Goal: Task Accomplishment & Management: Manage account settings

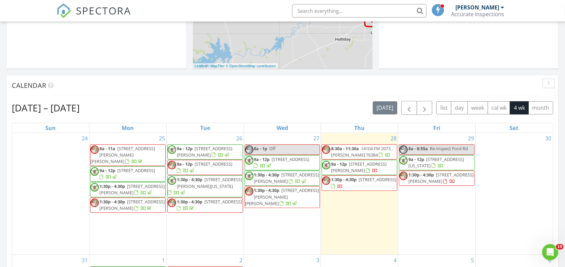
scroll to position [252, 0]
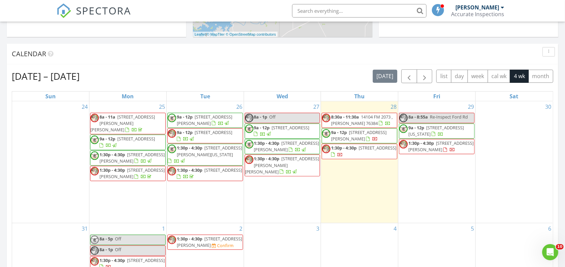
click at [336, 12] on input "text" at bounding box center [359, 10] width 135 height 13
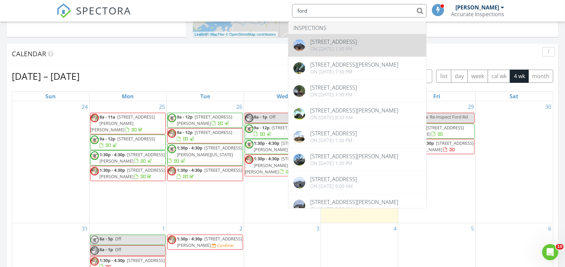
type input "ford"
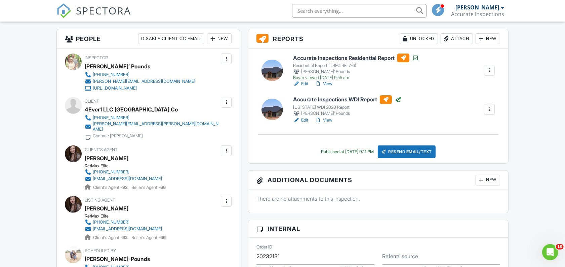
scroll to position [84, 0]
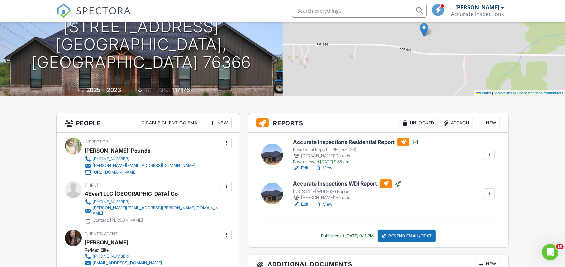
click at [313, 139] on h6 "Accurate Inspections Residential Report" at bounding box center [356, 142] width 126 height 9
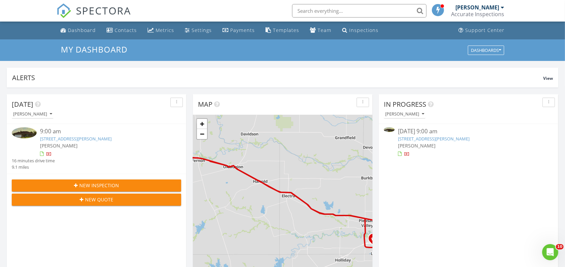
click at [433, 137] on link "2303 Hunters Glen St, Wichita Falls, TX 76306" at bounding box center [434, 139] width 72 height 6
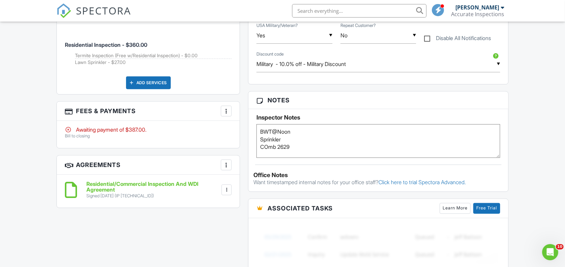
scroll to position [420, 0]
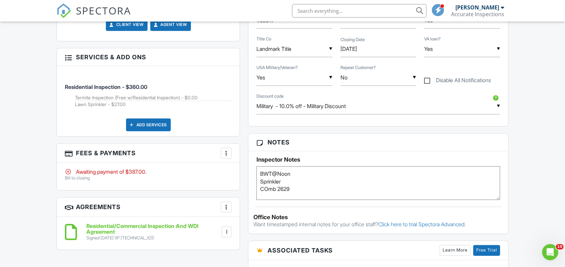
click at [226, 155] on div at bounding box center [226, 153] width 7 height 7
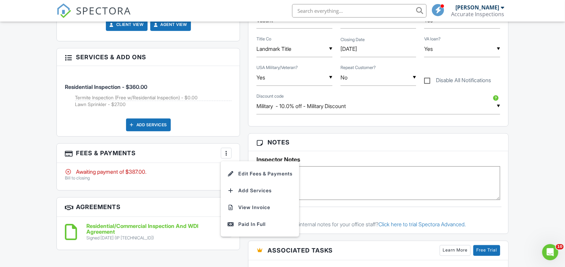
click at [259, 207] on li "View Invoice" at bounding box center [260, 207] width 70 height 17
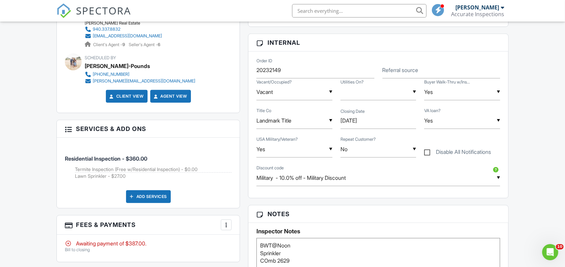
scroll to position [336, 0]
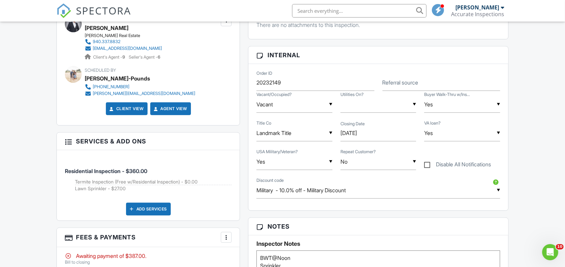
click at [373, 10] on input "text" at bounding box center [359, 10] width 135 height 13
click at [372, 10] on input "text" at bounding box center [359, 10] width 135 height 13
click at [354, 11] on input "text" at bounding box center [359, 10] width 135 height 13
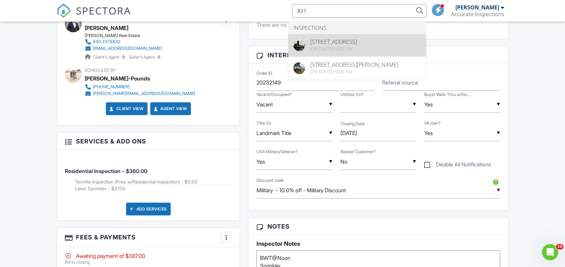
type input "821"
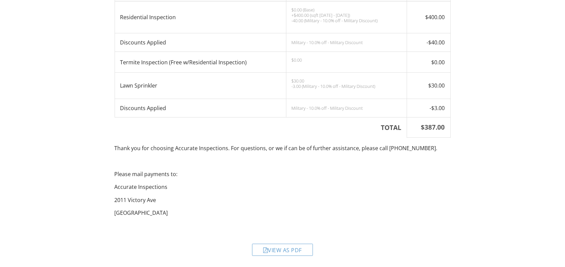
scroll to position [143, 0]
click at [280, 253] on div "View as PDF" at bounding box center [282, 249] width 61 height 12
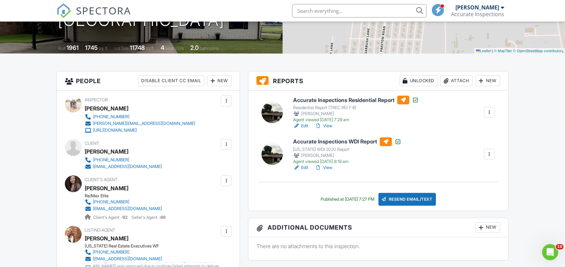
click at [336, 9] on input "text" at bounding box center [359, 10] width 135 height 13
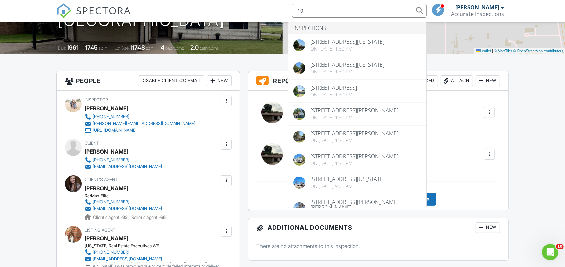
type input "1"
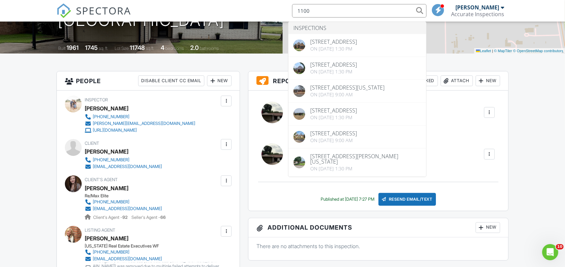
type input "1100"
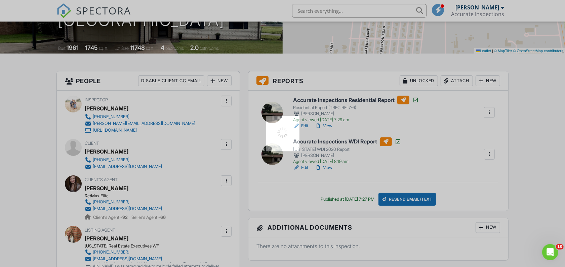
click at [350, 42] on div at bounding box center [282, 133] width 565 height 267
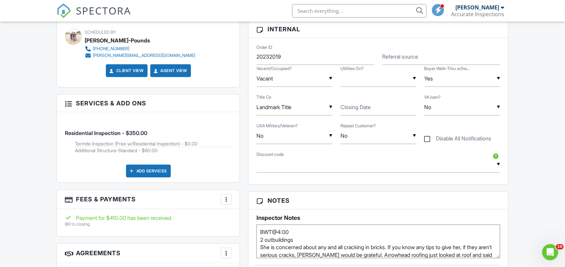
click at [347, 13] on input "text" at bounding box center [359, 10] width 135 height 13
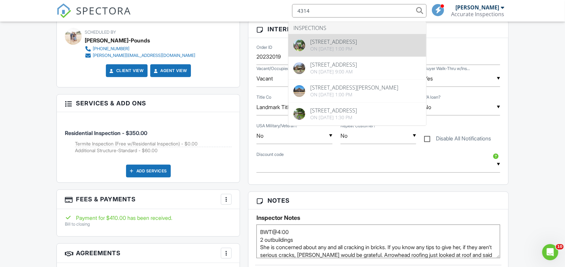
type input "4314"
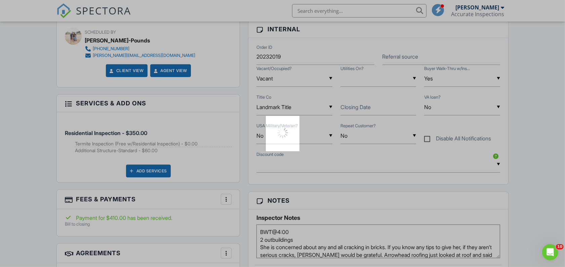
click at [352, 52] on div at bounding box center [282, 133] width 565 height 267
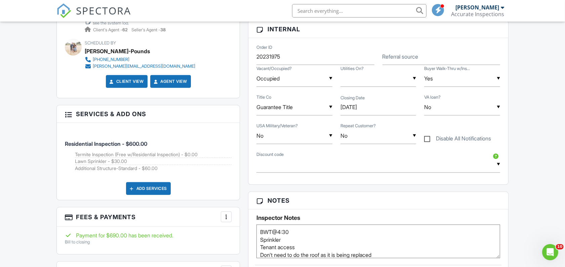
click at [358, 12] on input "text" at bounding box center [359, 10] width 135 height 13
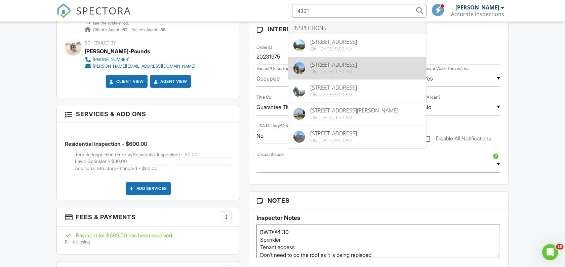
type input "4301"
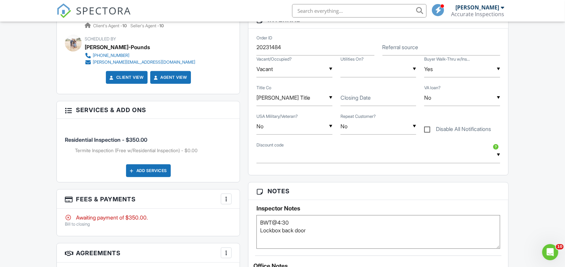
click at [338, 12] on input "text" at bounding box center [359, 10] width 135 height 13
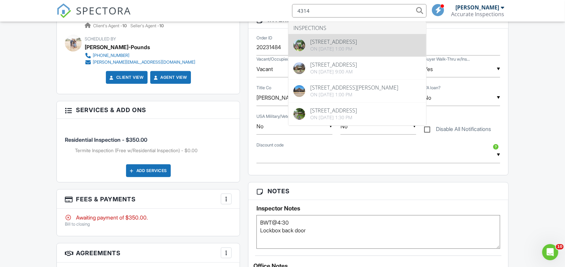
type input "4314"
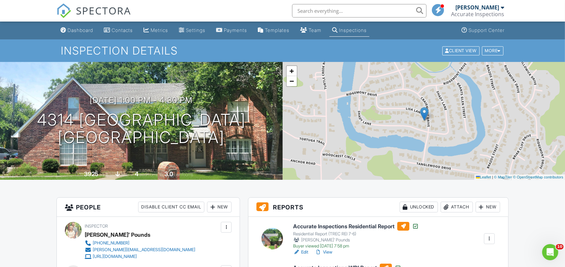
click at [337, 13] on input "text" at bounding box center [359, 10] width 135 height 13
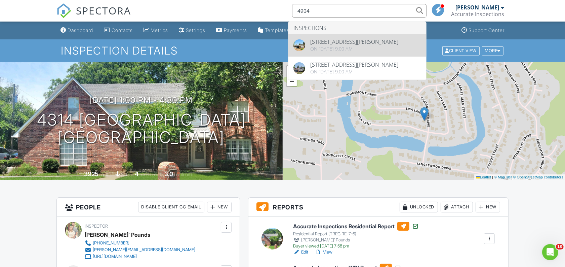
type input "4904"
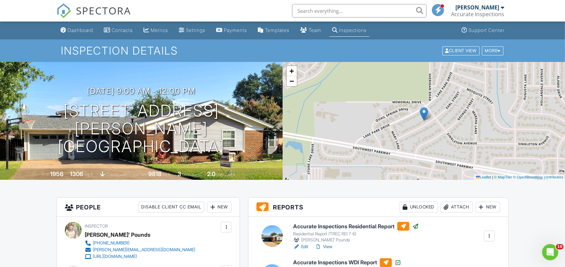
click at [337, 12] on input "text" at bounding box center [359, 10] width 135 height 13
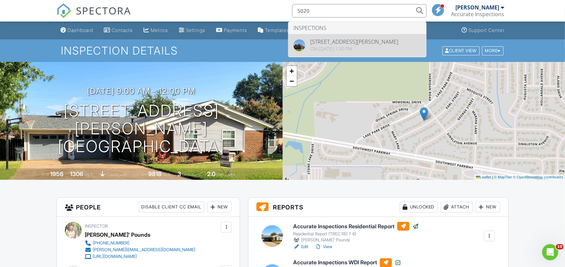
type input "5020"
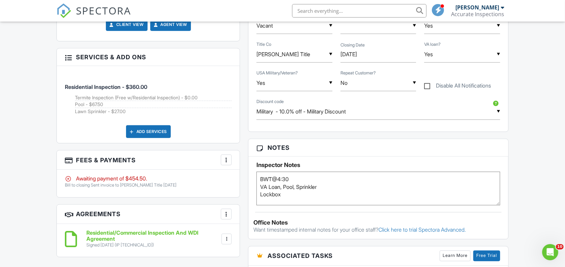
click at [354, 12] on input "text" at bounding box center [359, 10] width 135 height 13
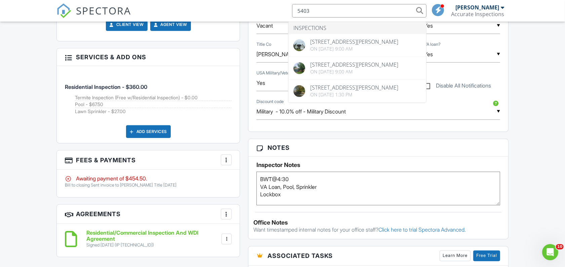
type input "5403"
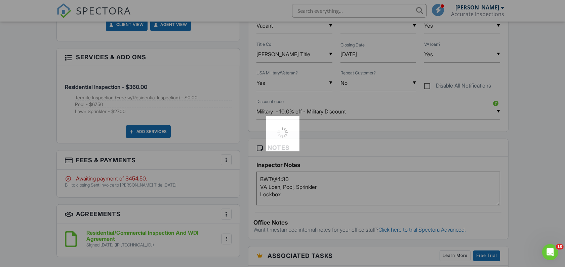
click at [344, 43] on div at bounding box center [282, 133] width 565 height 267
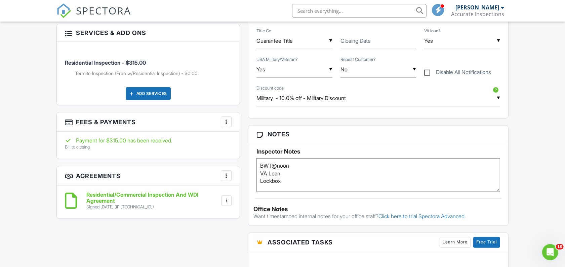
scroll to position [462, 0]
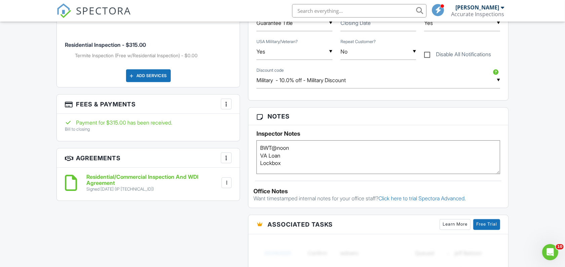
click at [357, 14] on input "text" at bounding box center [359, 10] width 135 height 13
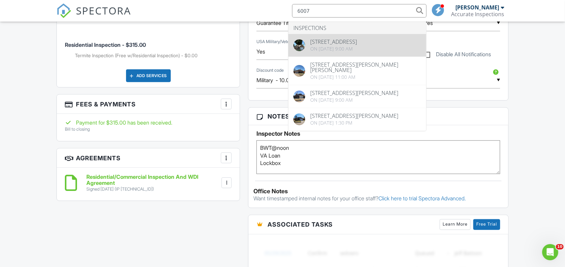
type input "6007"
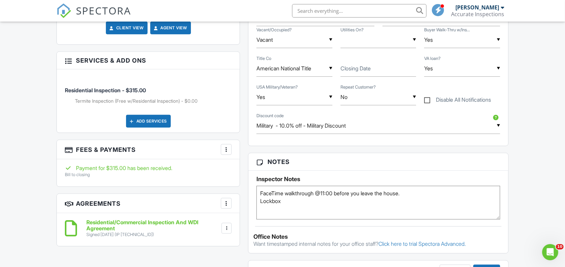
scroll to position [420, 0]
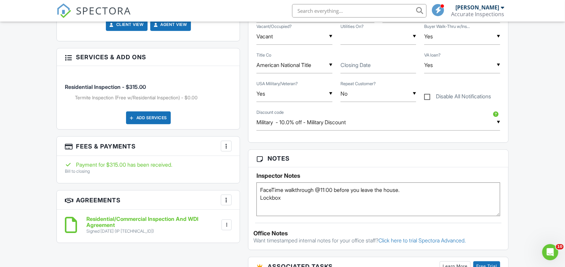
click at [364, 11] on input "text" at bounding box center [359, 10] width 135 height 13
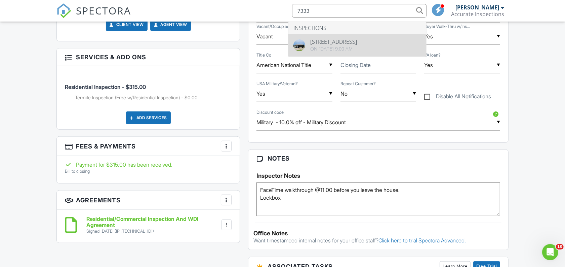
type input "7333"
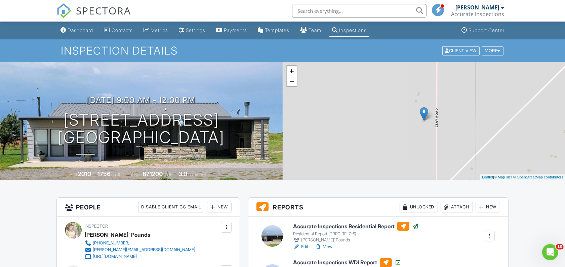
click at [76, 31] on div "Dashboard" at bounding box center [81, 30] width 26 height 6
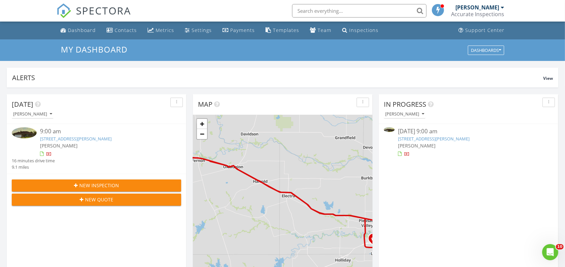
click at [422, 140] on link "[STREET_ADDRESS][PERSON_NAME]" at bounding box center [434, 139] width 72 height 6
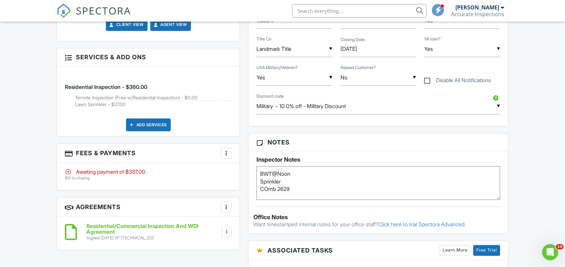
click at [226, 156] on div at bounding box center [226, 153] width 7 height 7
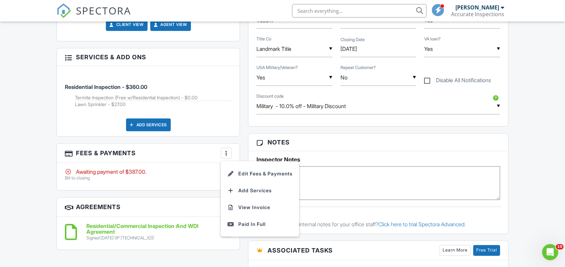
click at [257, 207] on li "View Invoice" at bounding box center [260, 207] width 70 height 17
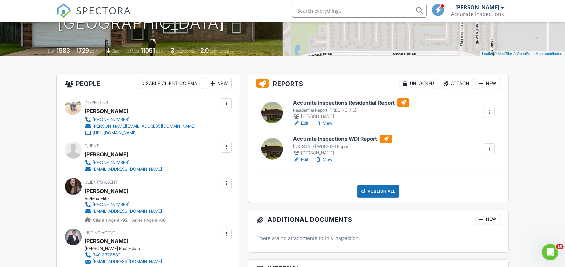
scroll to position [126, 0]
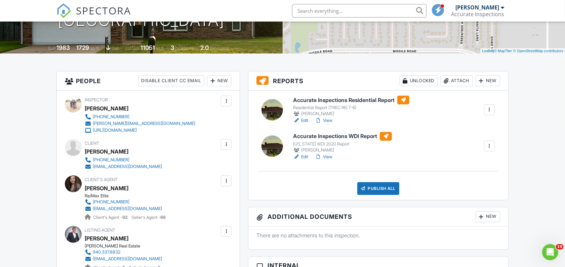
click at [312, 138] on h6 "Accurate Inspections WDI Report" at bounding box center [342, 136] width 99 height 9
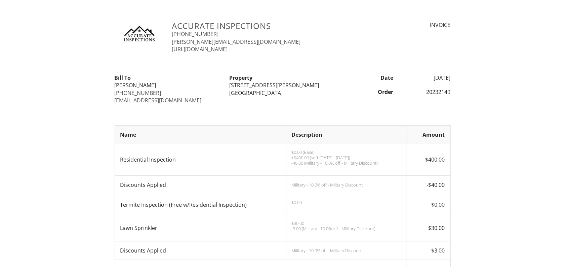
scroll to position [143, 0]
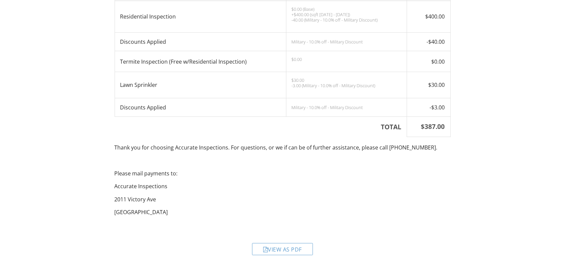
click at [278, 249] on div "View as PDF" at bounding box center [282, 249] width 61 height 12
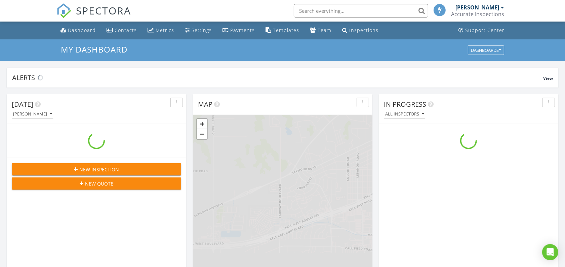
scroll to position [625, 578]
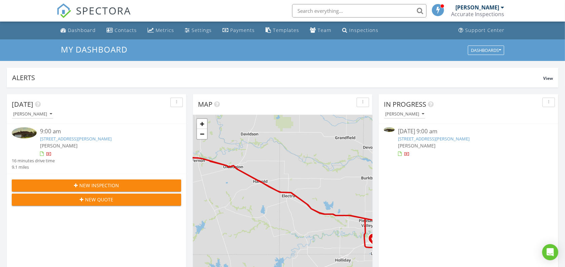
click at [423, 137] on link "[STREET_ADDRESS][PERSON_NAME]" at bounding box center [434, 139] width 72 height 6
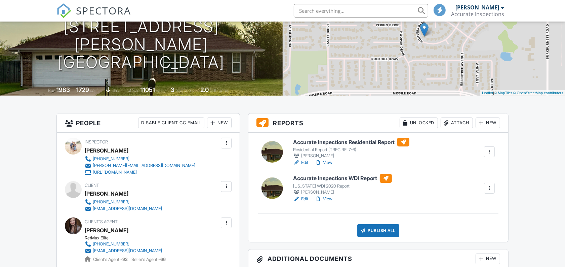
click at [315, 148] on div "Residential Report (TREC REI 7-6)" at bounding box center [351, 149] width 116 height 5
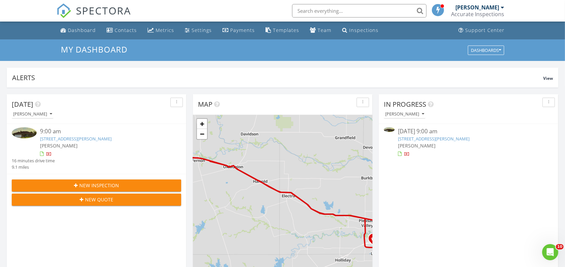
click at [427, 138] on link "[STREET_ADDRESS][PERSON_NAME]" at bounding box center [434, 139] width 72 height 6
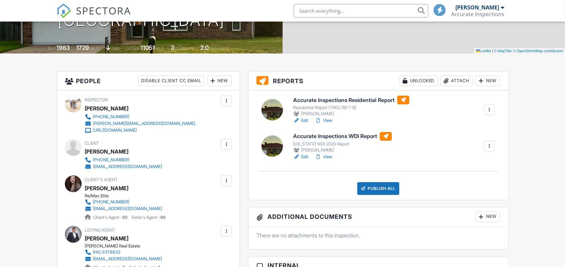
scroll to position [126, 0]
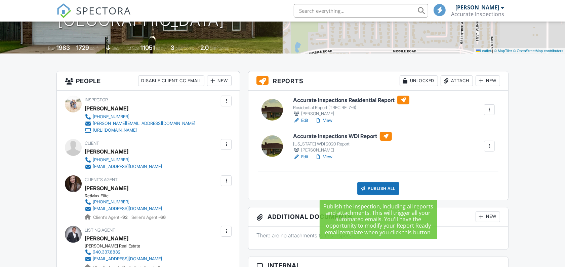
click at [382, 187] on div "Publish All" at bounding box center [378, 188] width 42 height 13
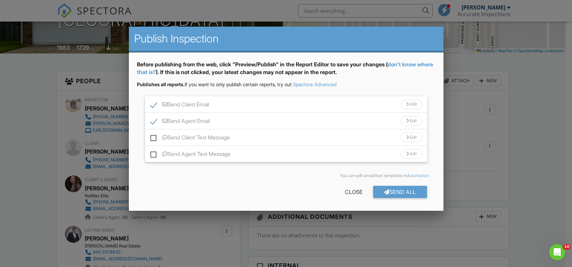
scroll to position [0, 0]
click at [397, 193] on div "Send All" at bounding box center [400, 192] width 54 height 12
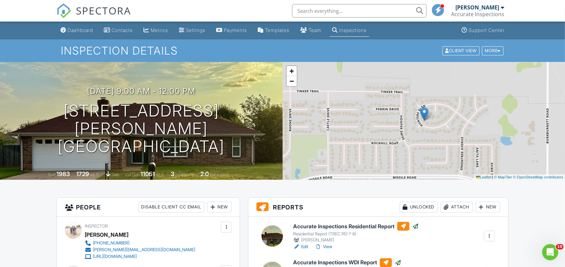
click at [86, 27] on div "Dashboard" at bounding box center [81, 30] width 26 height 6
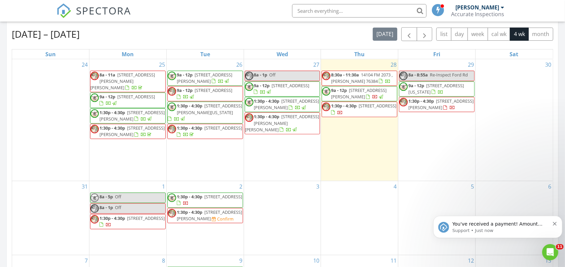
click at [553, 222] on icon "Dismiss notification" at bounding box center [555, 223] width 4 height 4
